Goal: Task Accomplishment & Management: Manage account settings

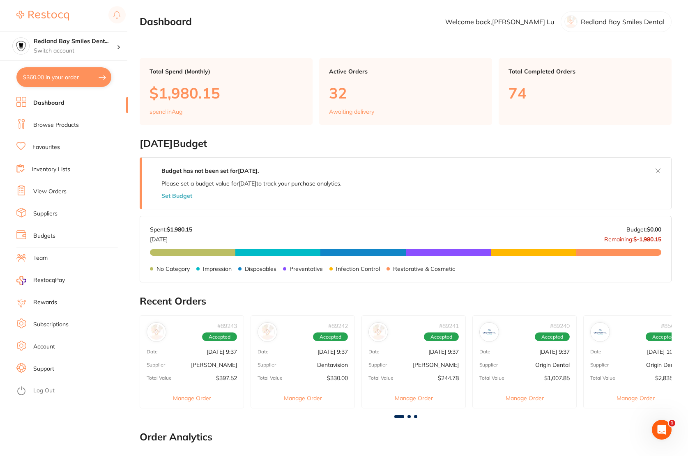
click at [56, 126] on link "Browse Products" at bounding box center [56, 125] width 46 height 8
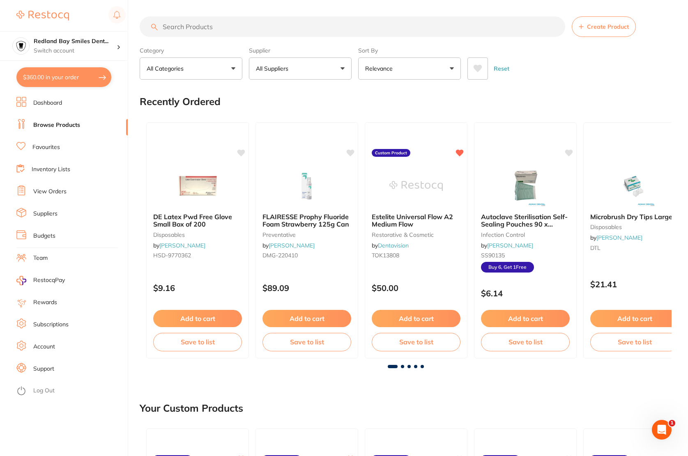
click at [272, 23] on input "search" at bounding box center [353, 26] width 426 height 21
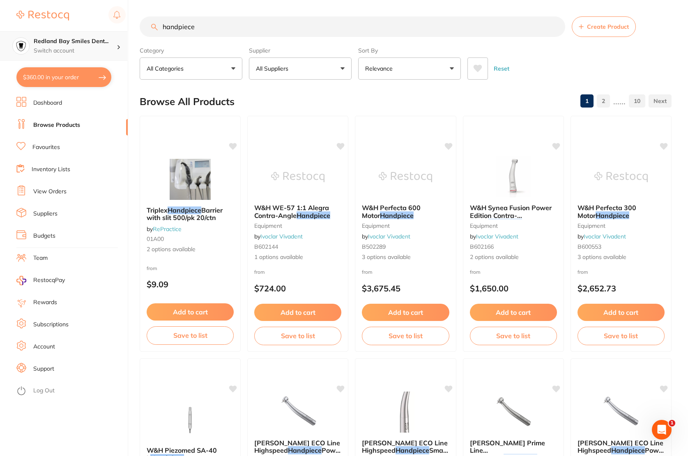
type input "handpiece"
click at [87, 40] on h4 "Redland Bay Smiles Dent..." at bounding box center [75, 41] width 83 height 8
click at [60, 190] on link "View Orders" at bounding box center [49, 192] width 33 height 8
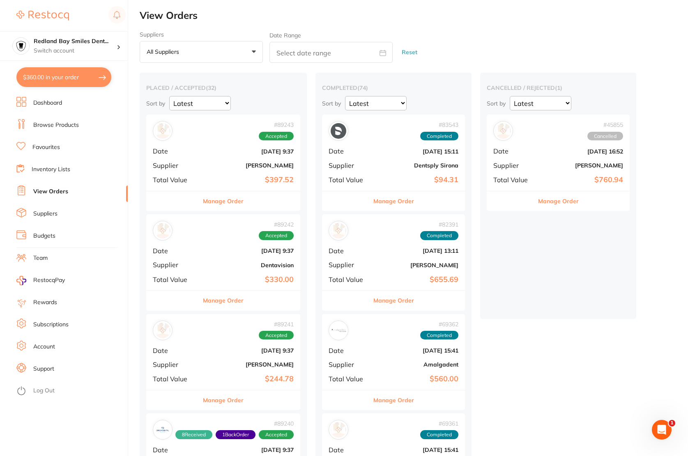
click at [206, 51] on button "All suppliers +0" at bounding box center [201, 52] width 123 height 22
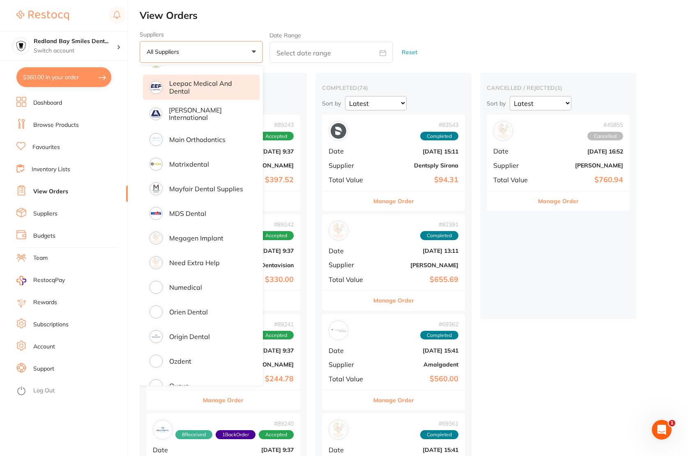
scroll to position [616, 0]
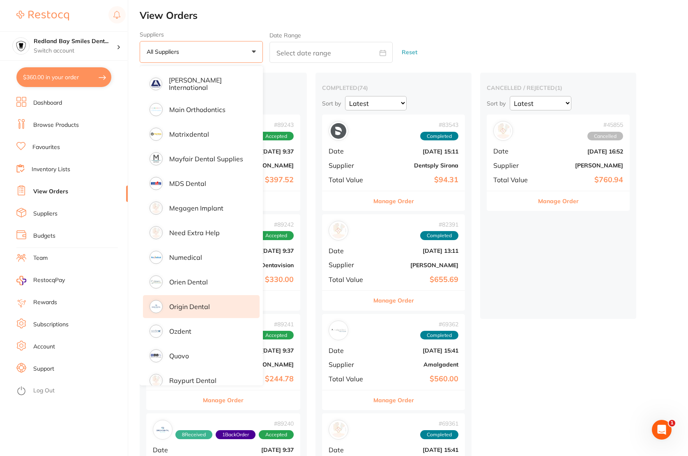
click at [196, 306] on p "Origin Dental" at bounding box center [189, 306] width 41 height 7
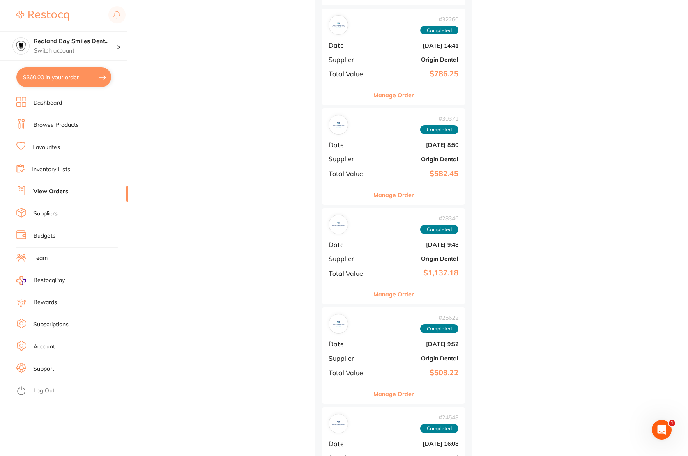
scroll to position [695, 0]
